Goal: Task Accomplishment & Management: Use online tool/utility

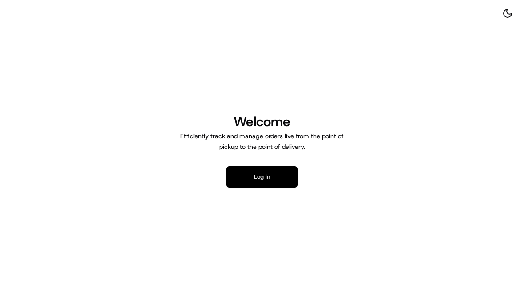
click at [280, 181] on button "Log in" at bounding box center [261, 176] width 71 height 21
click at [261, 180] on button "Log in" at bounding box center [261, 176] width 71 height 21
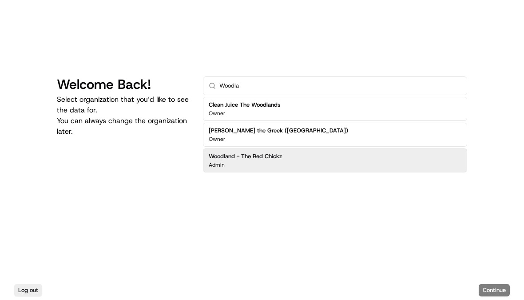
type input "Woodla"
click at [358, 172] on div "Woodland - The Red Chickz Admin" at bounding box center [335, 160] width 264 height 24
click at [490, 296] on button "Continue" at bounding box center [494, 290] width 31 height 12
